Goal: Find specific page/section: Find specific page/section

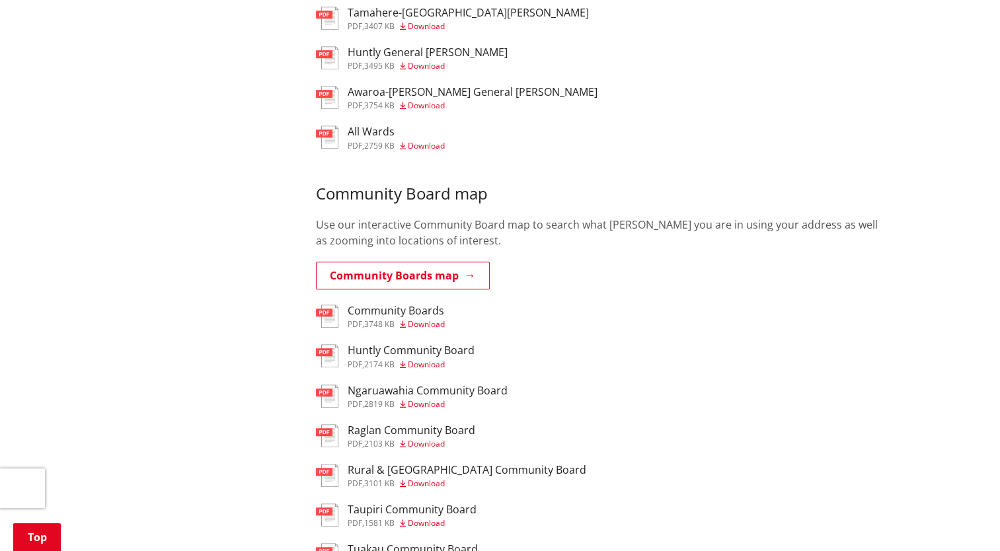
scroll to position [727, 0]
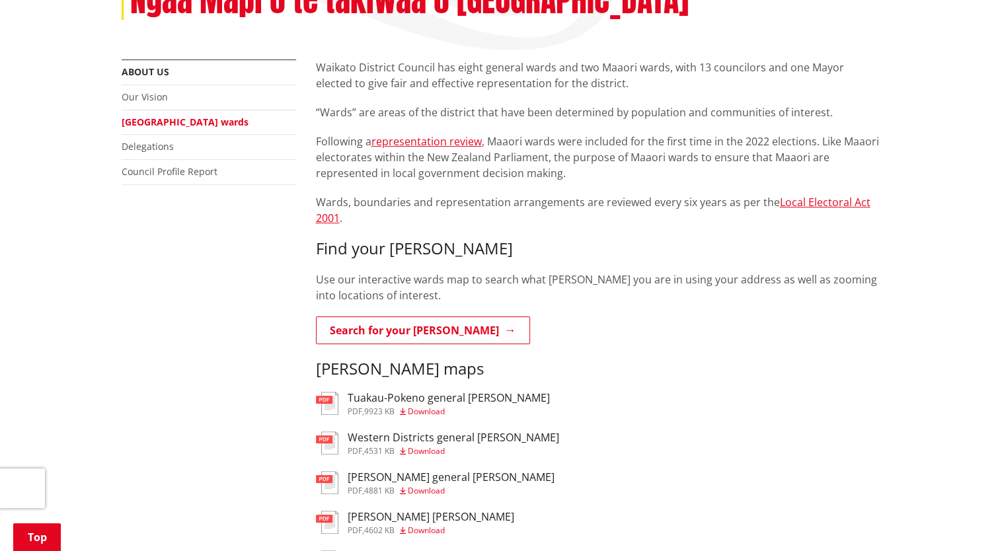
scroll to position [264, 0]
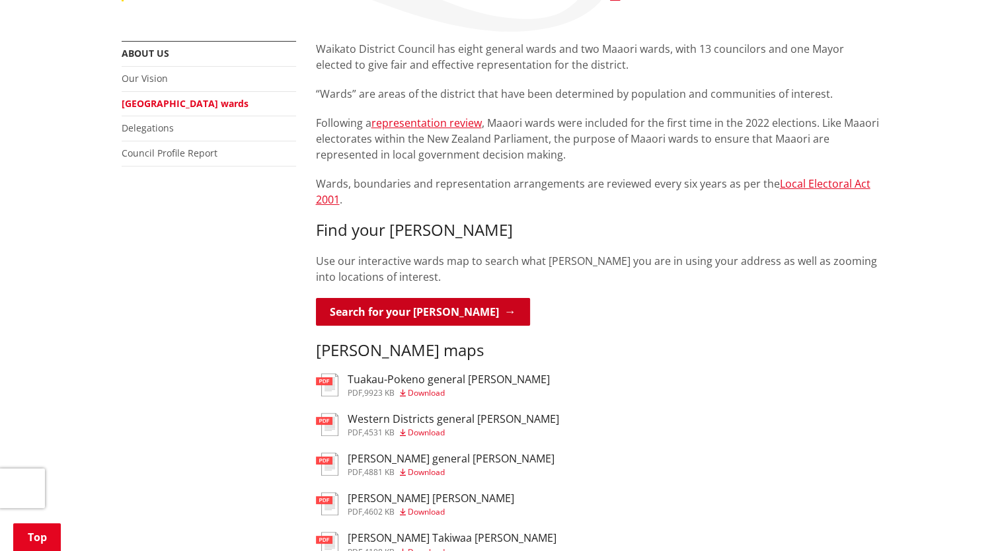
click at [406, 298] on link "Search for your [PERSON_NAME]" at bounding box center [423, 312] width 214 height 28
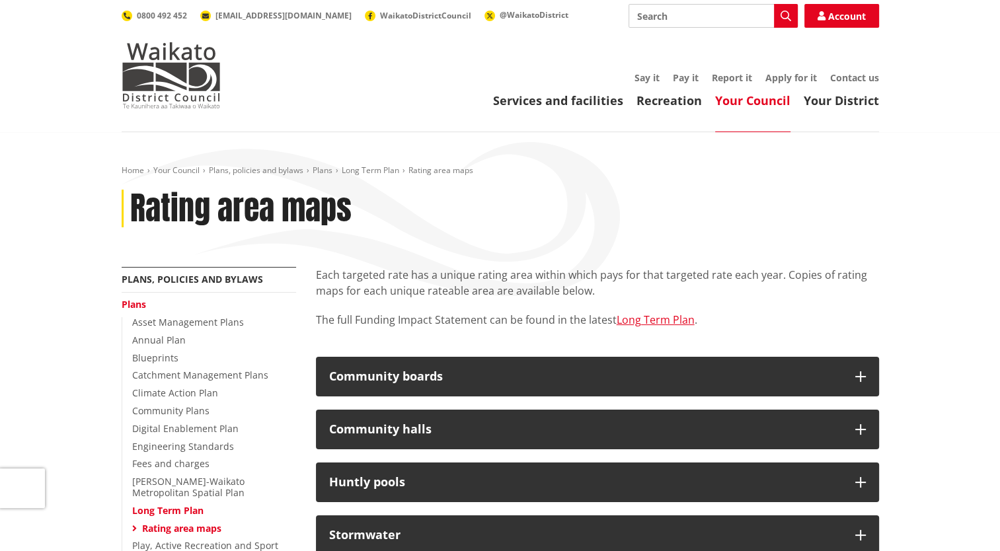
click at [477, 184] on div "Home Your Council Plans, policies and bylaws Plans Long Term Plan Rating area m…" at bounding box center [500, 216] width 777 height 102
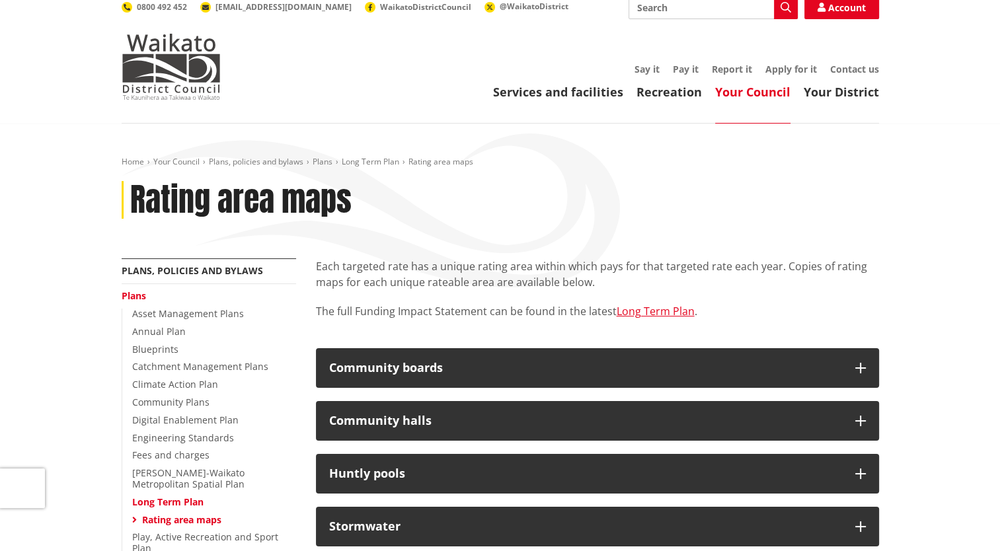
scroll to position [264, 0]
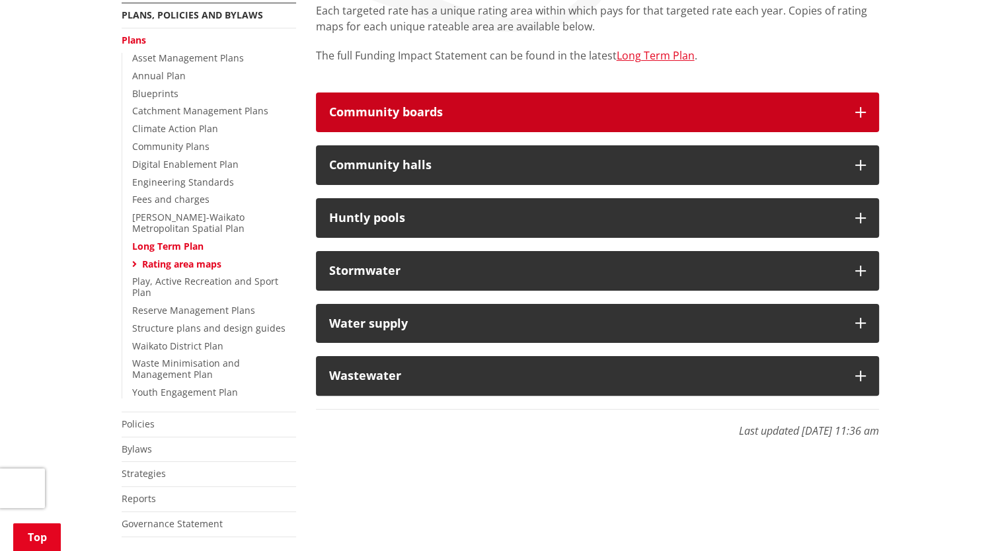
click at [859, 107] on icon "button" at bounding box center [860, 112] width 11 height 11
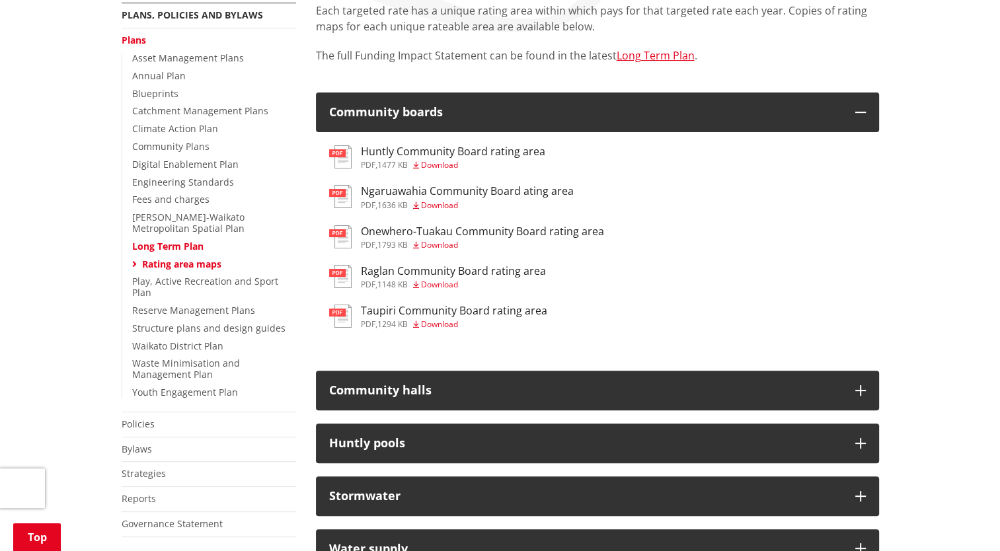
click at [486, 149] on h3 "Huntly Community Board rating area" at bounding box center [453, 151] width 184 height 13
